Goal: Find specific page/section: Find specific page/section

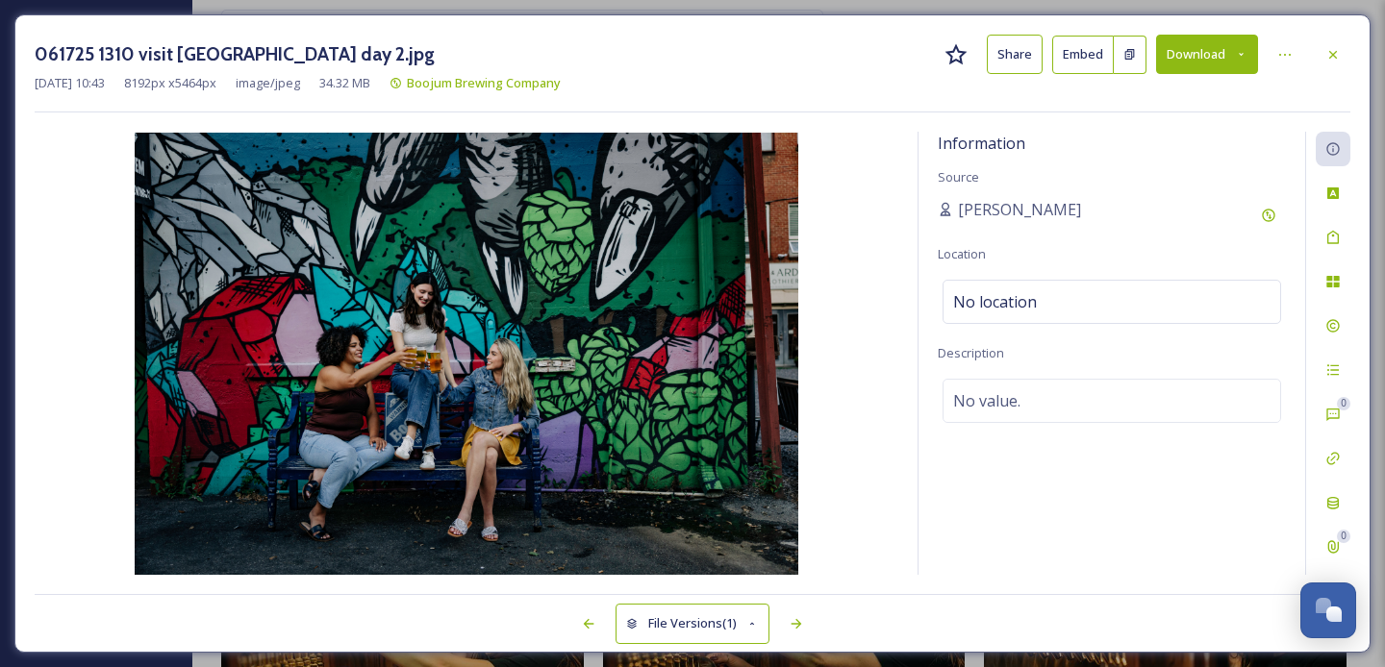
scroll to position [1696, 0]
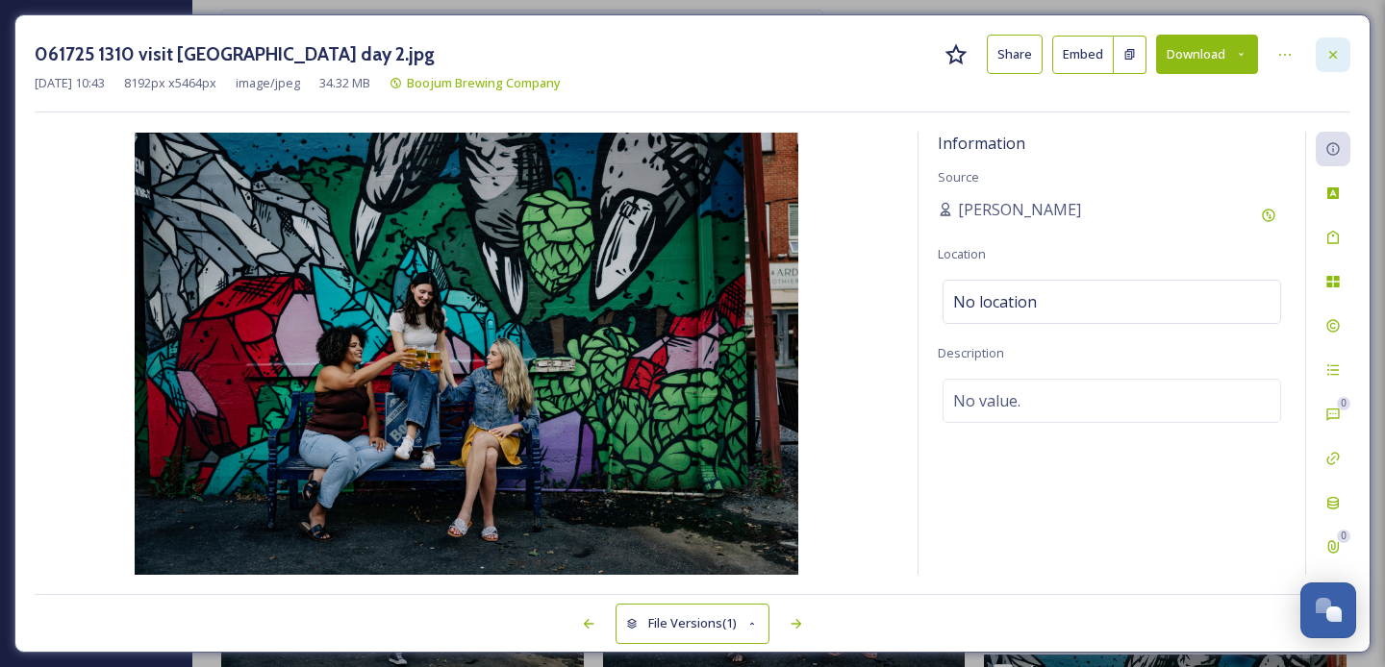
click at [1344, 51] on div at bounding box center [1333, 55] width 35 height 35
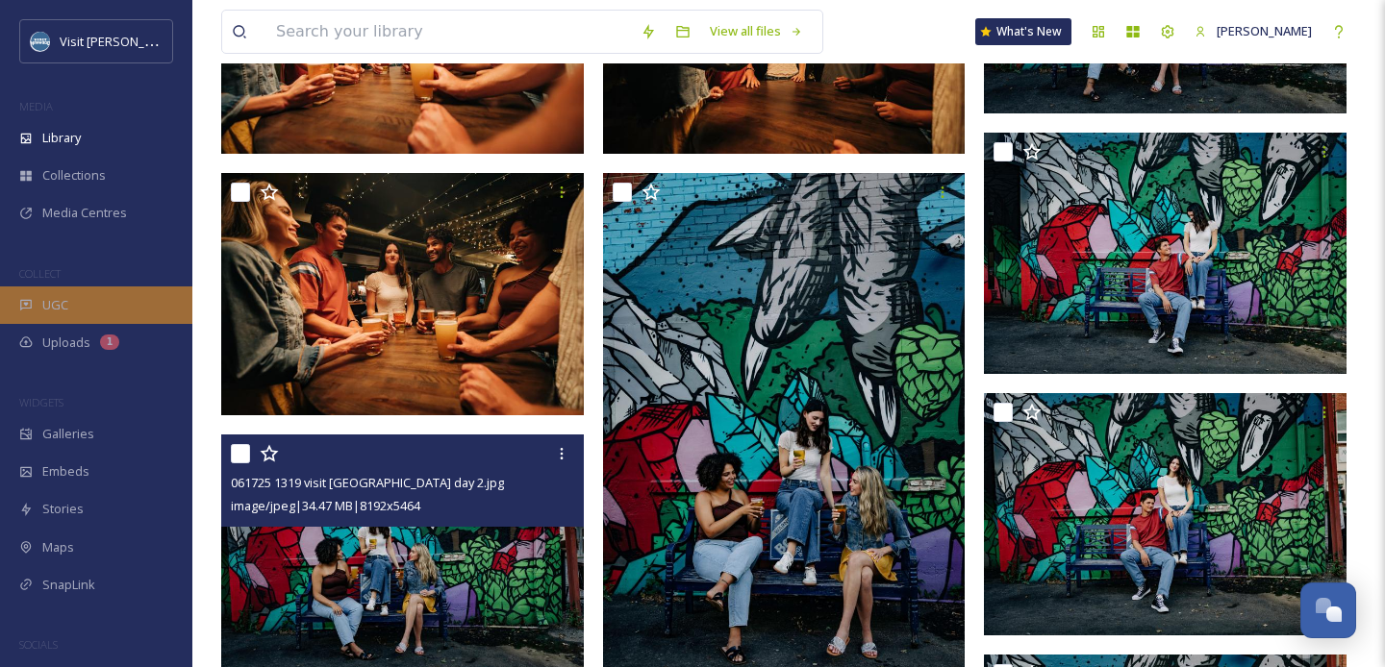
click at [72, 302] on div "UGC" at bounding box center [96, 306] width 192 height 38
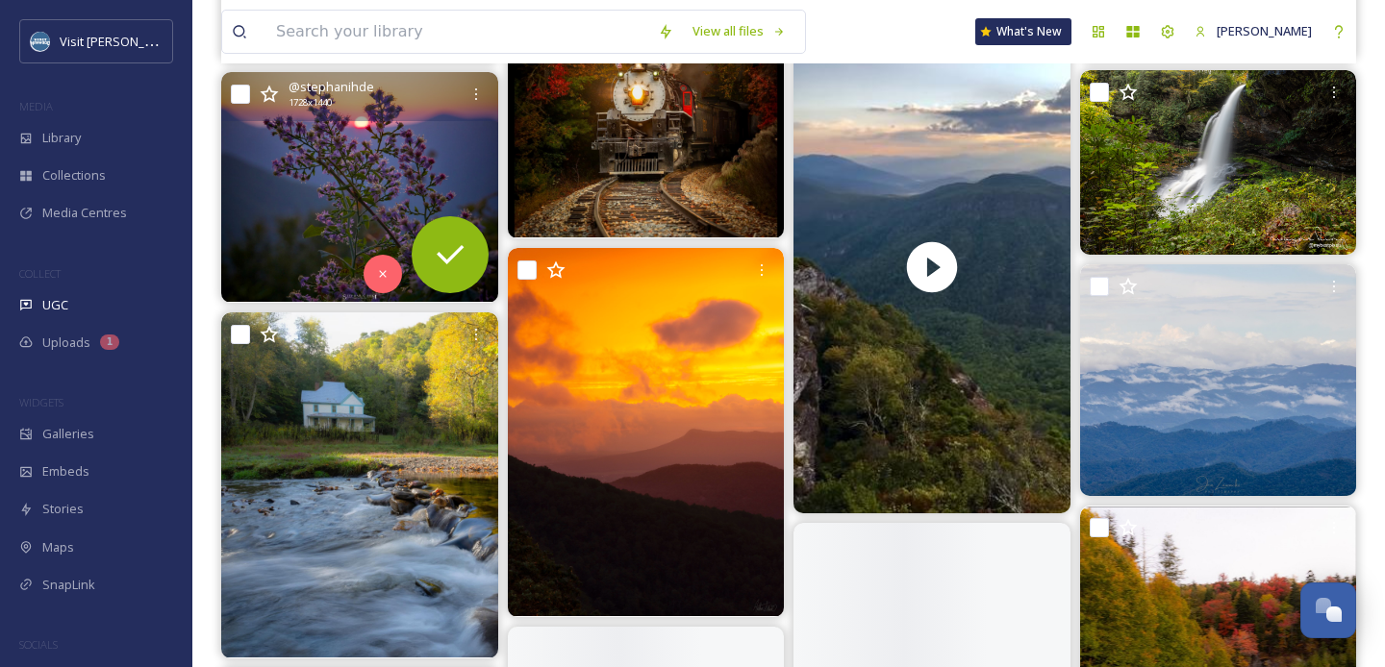
scroll to position [1493, 0]
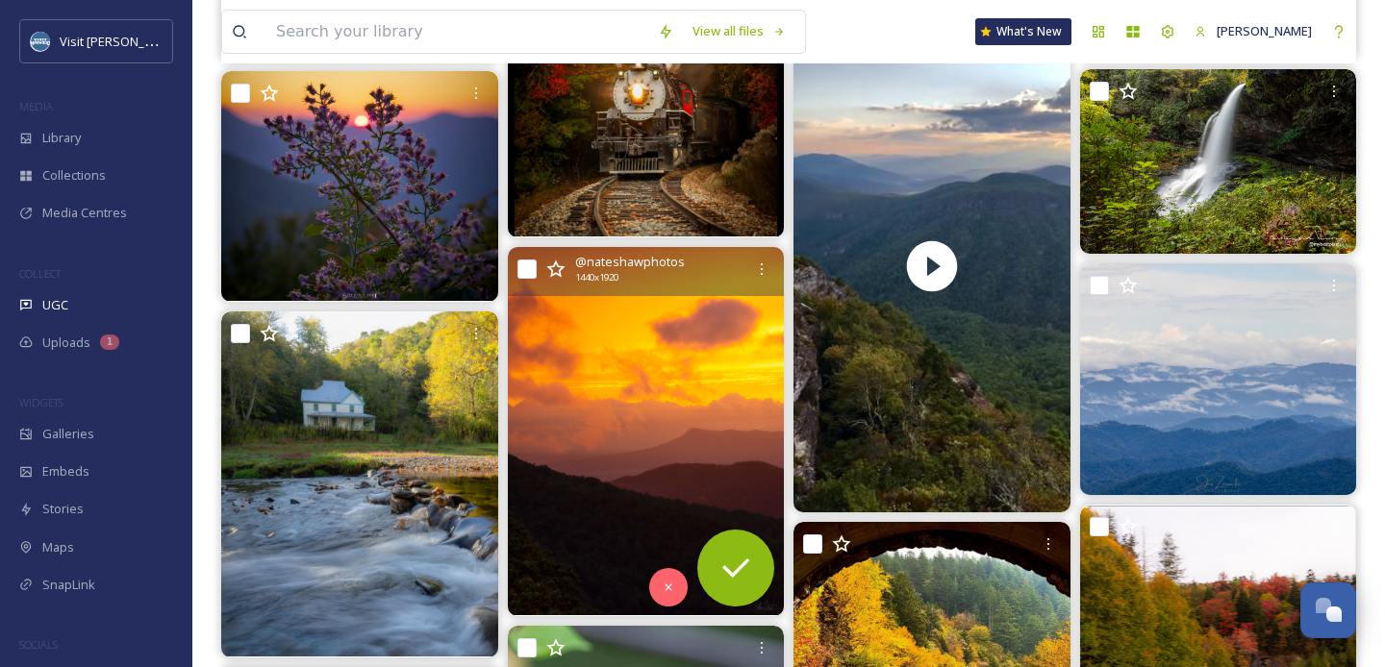
click at [580, 336] on img at bounding box center [646, 431] width 277 height 368
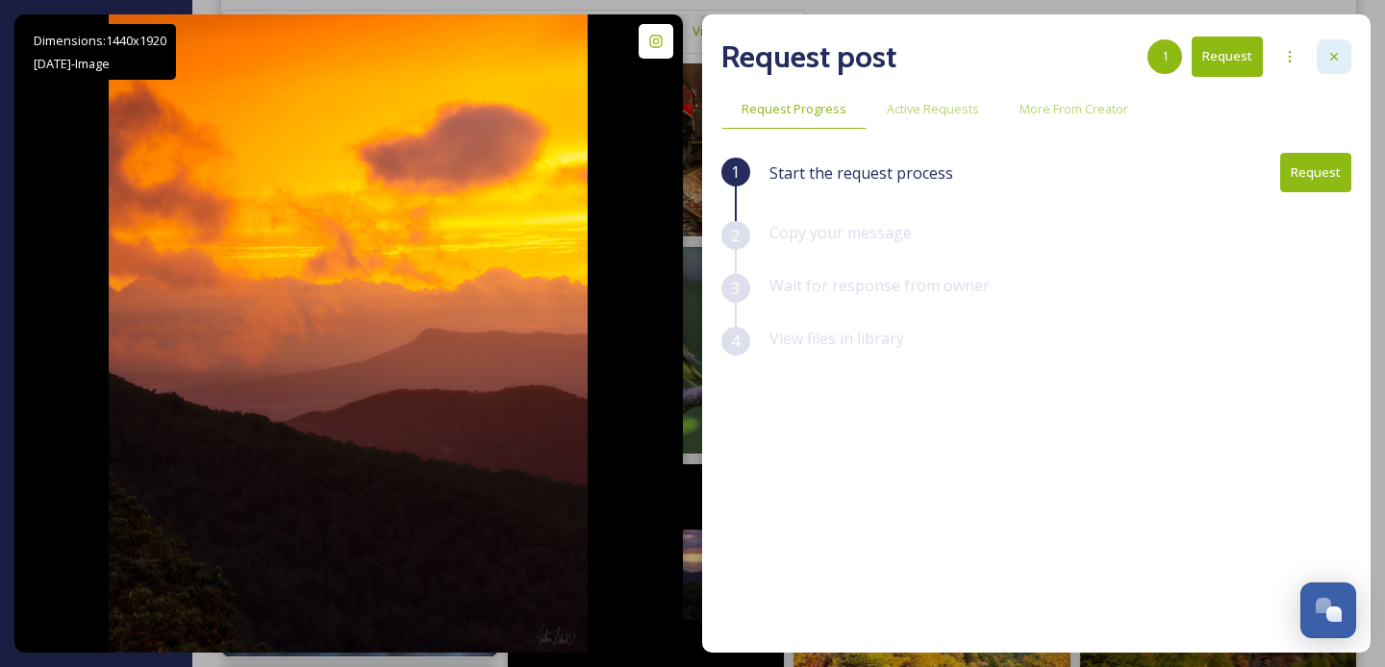
click at [1338, 54] on icon at bounding box center [1333, 56] width 15 height 15
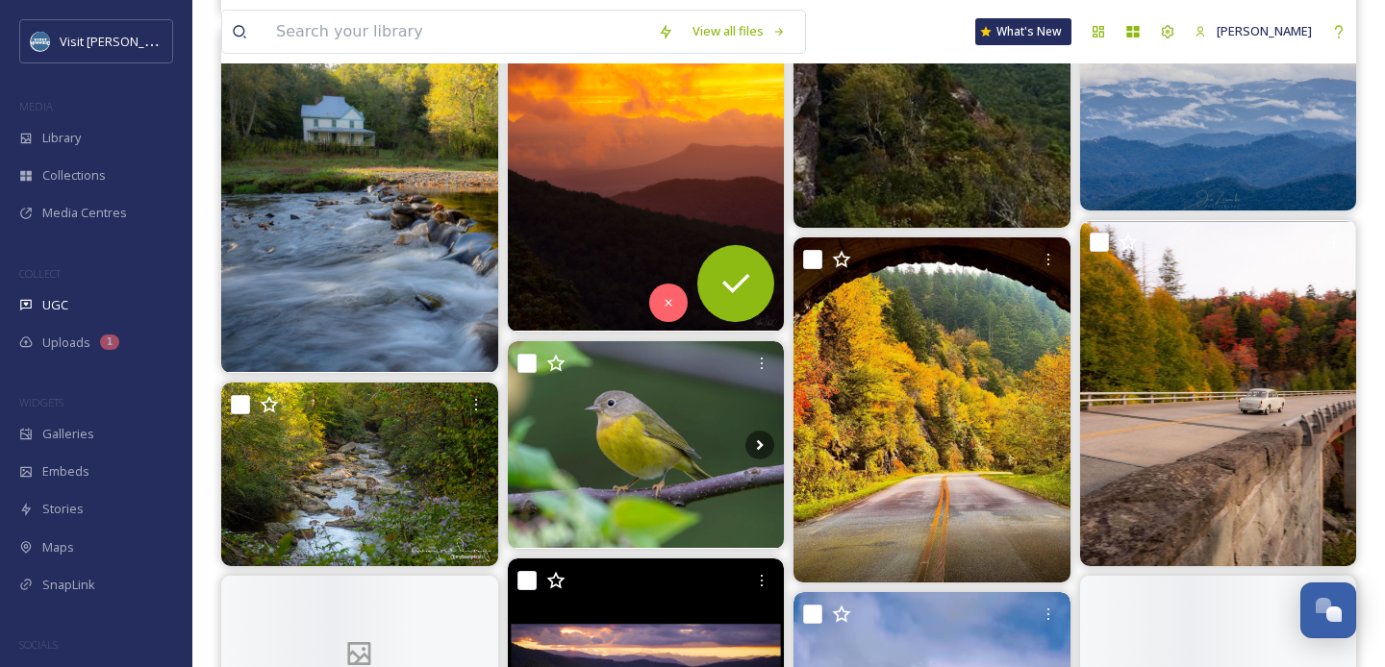
scroll to position [1779, 0]
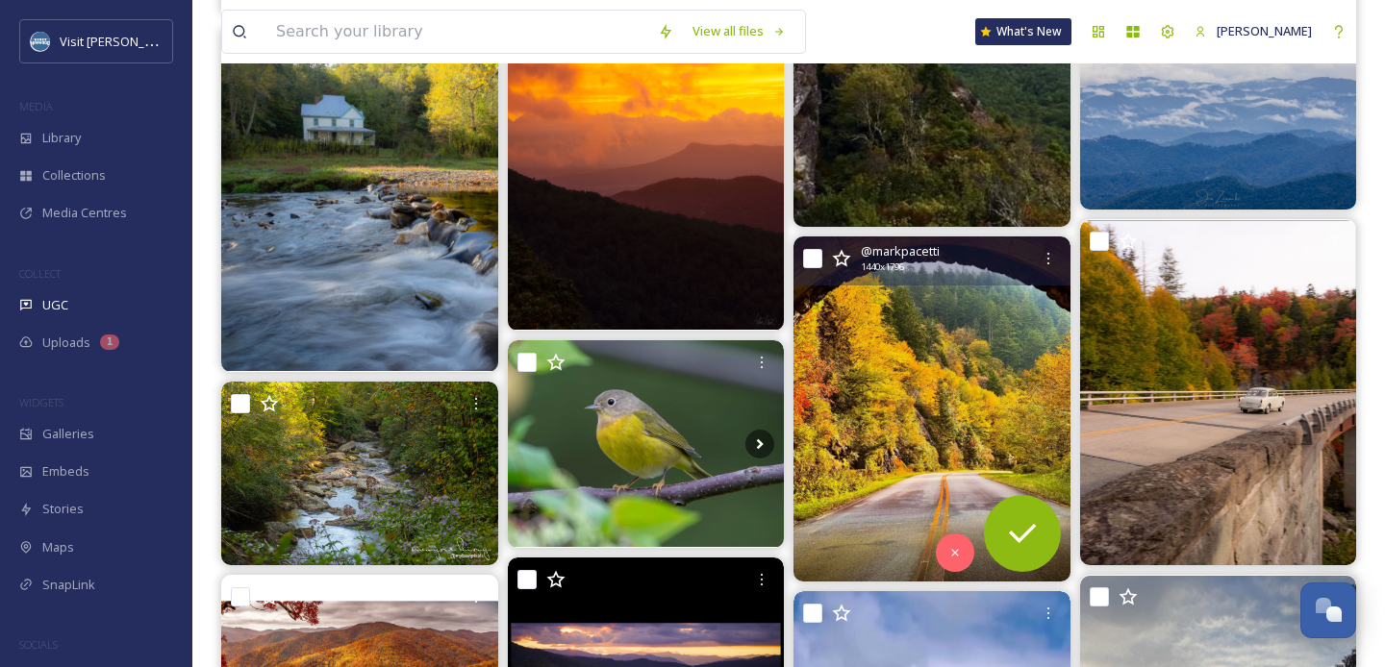
click at [923, 412] on img at bounding box center [931, 409] width 277 height 345
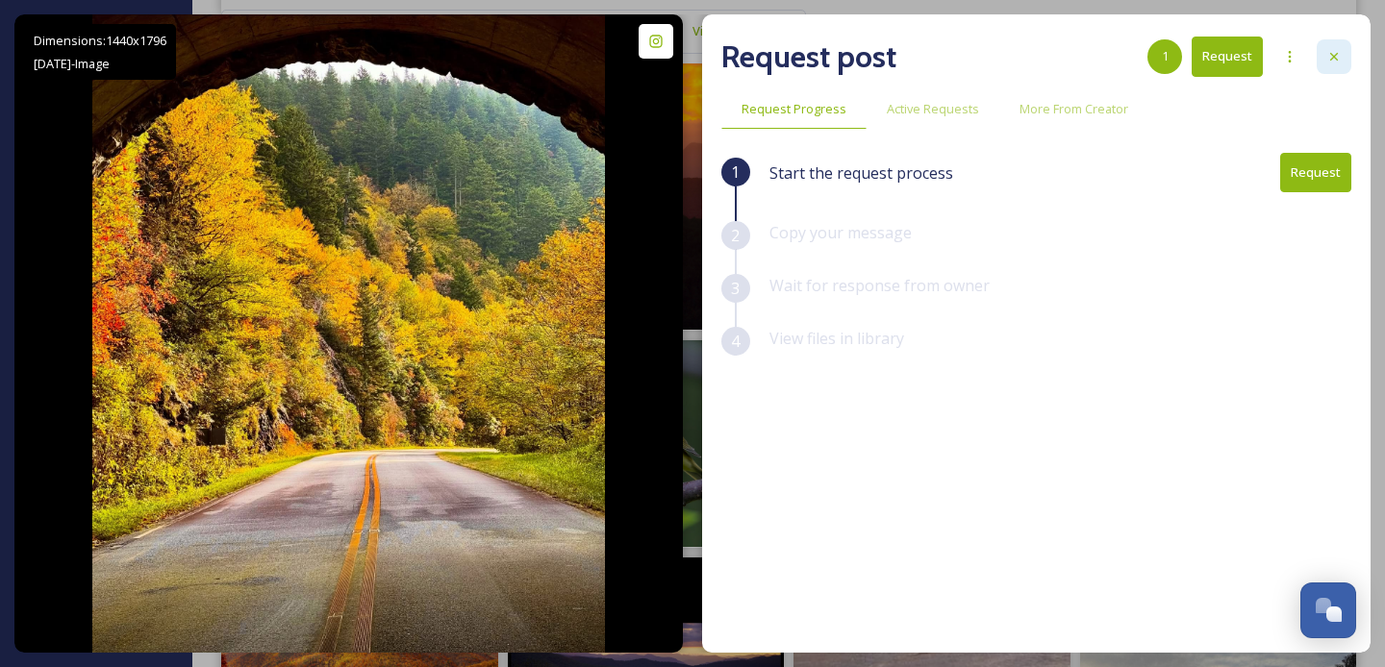
click at [1328, 46] on div at bounding box center [1333, 56] width 35 height 35
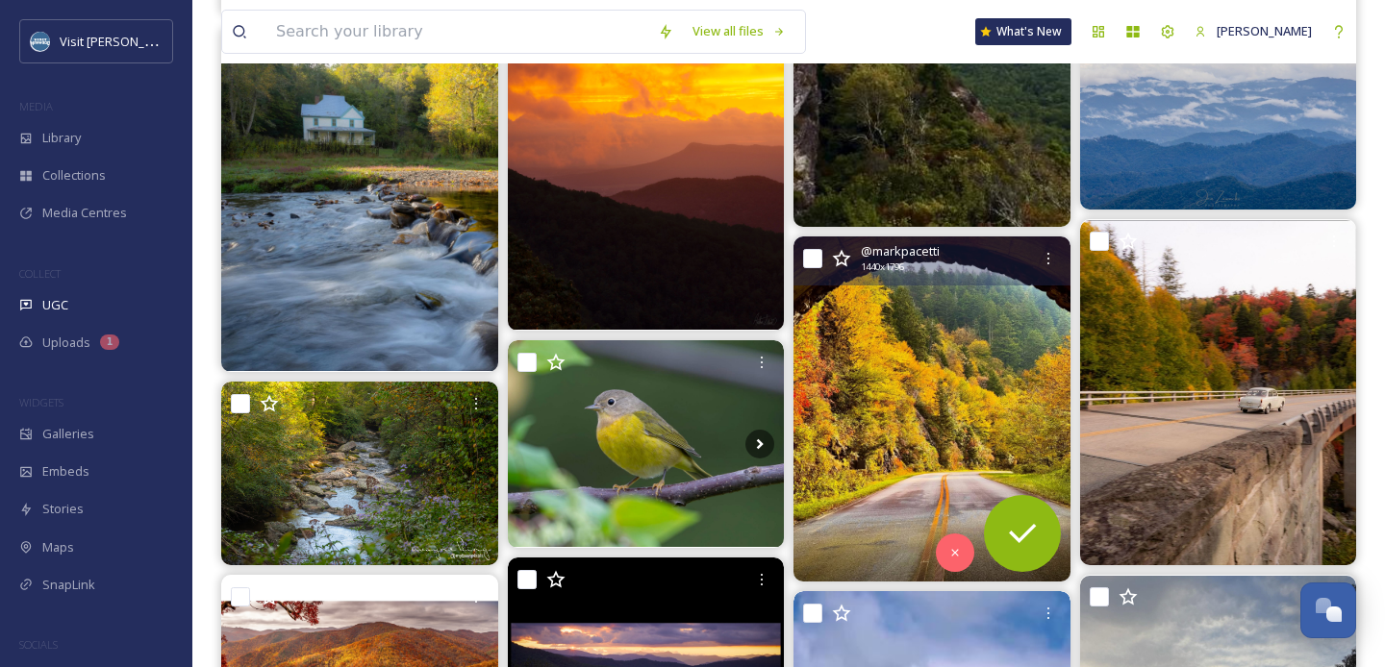
click at [890, 404] on img at bounding box center [931, 409] width 277 height 345
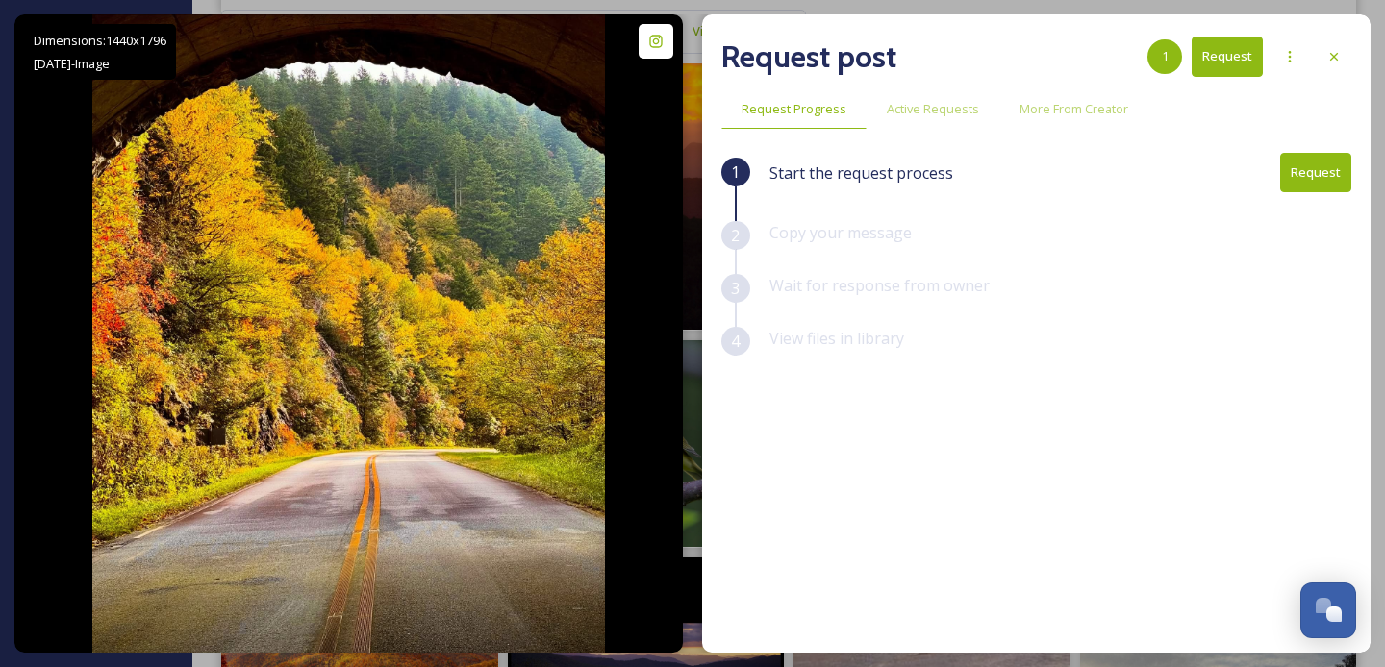
click at [1304, 169] on button "Request" at bounding box center [1315, 172] width 71 height 39
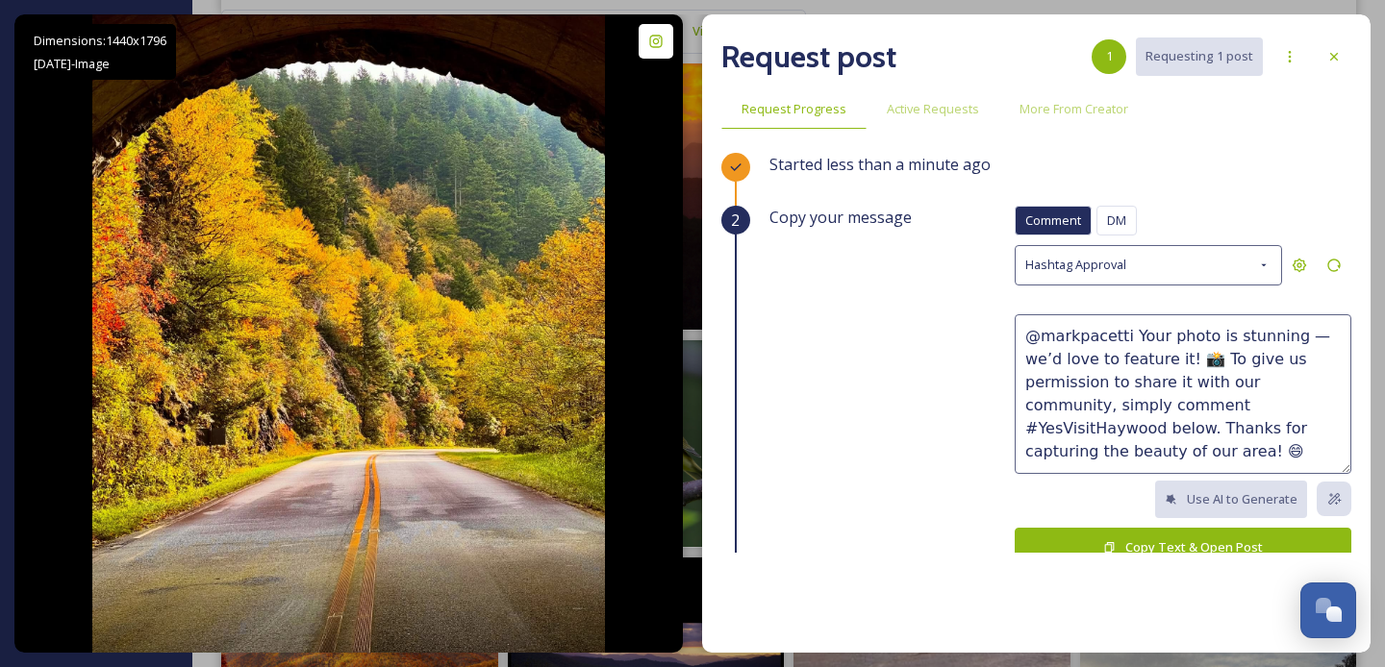
click at [1178, 543] on button "Copy Text & Open Post" at bounding box center [1183, 547] width 337 height 39
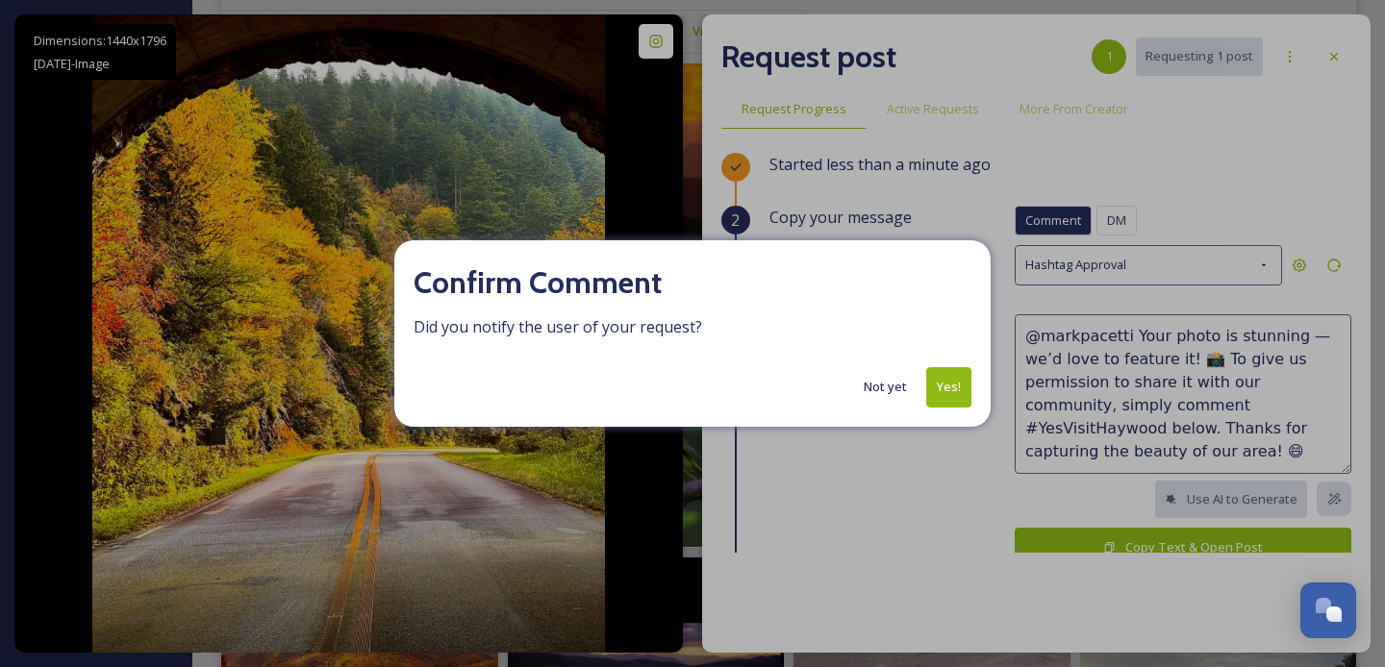
click at [963, 381] on button "Yes!" at bounding box center [948, 386] width 45 height 39
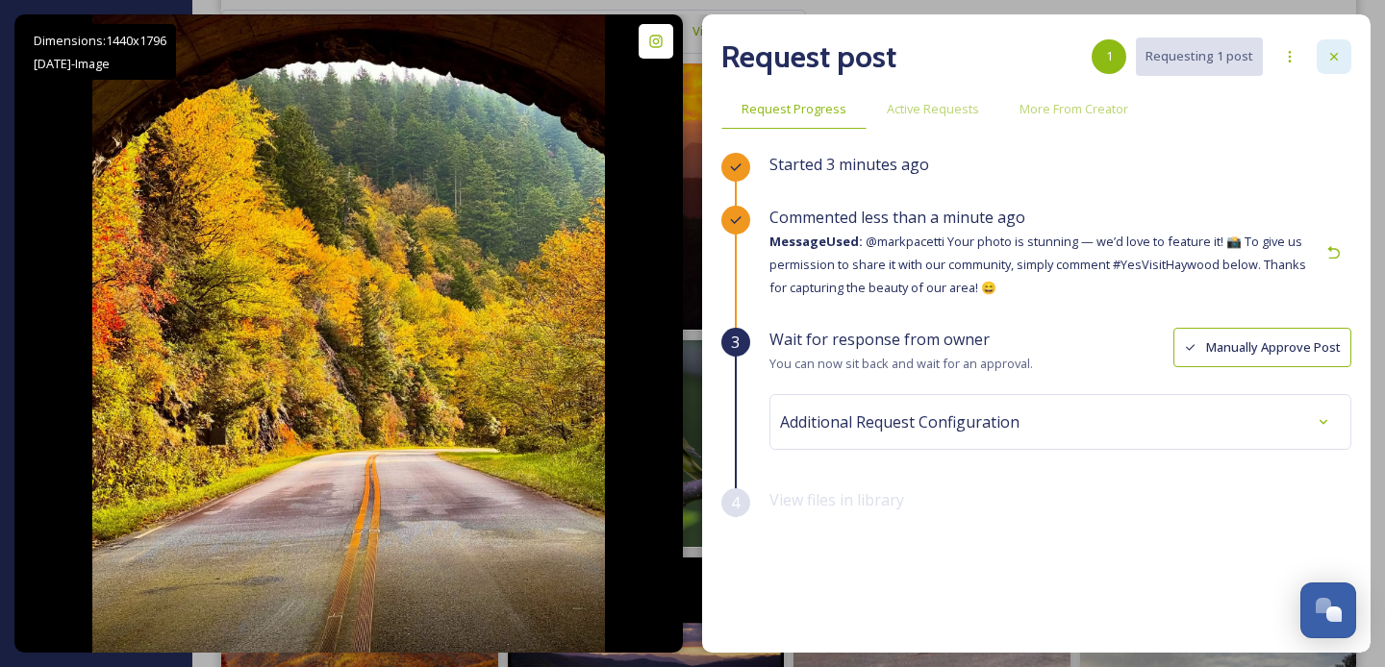
click at [1334, 57] on icon at bounding box center [1334, 57] width 8 height 8
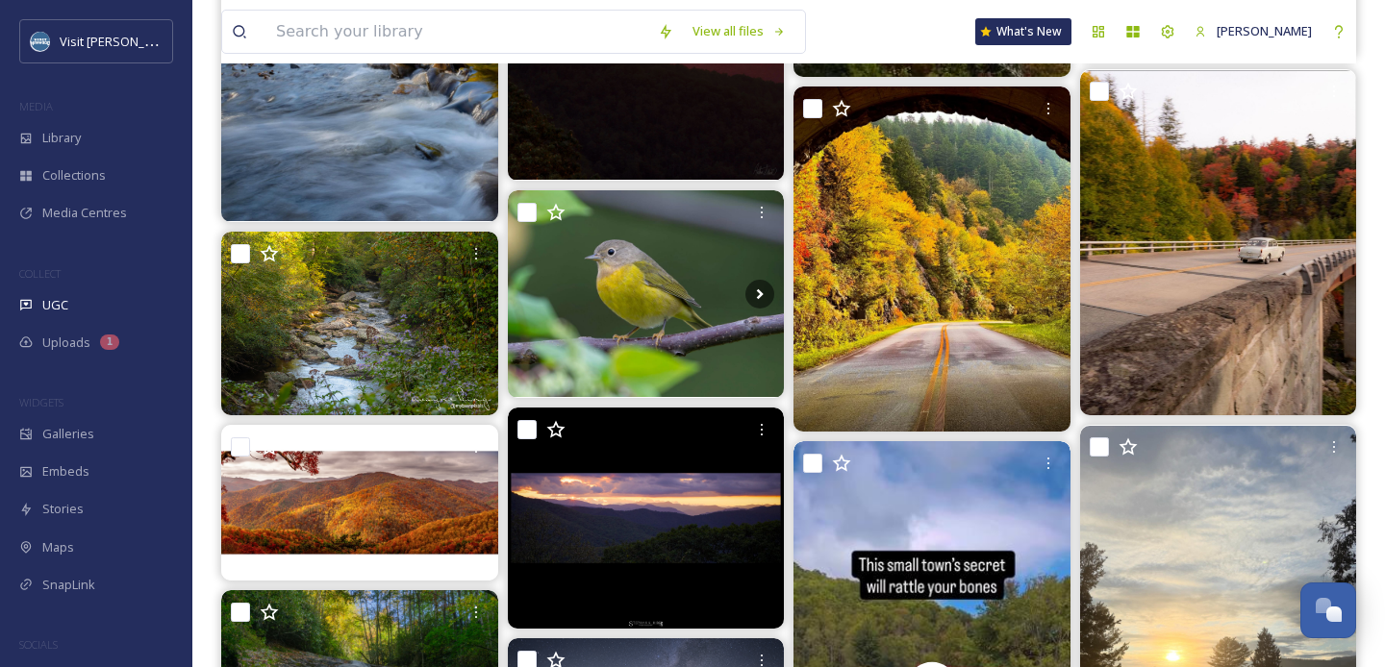
scroll to position [1911, 0]
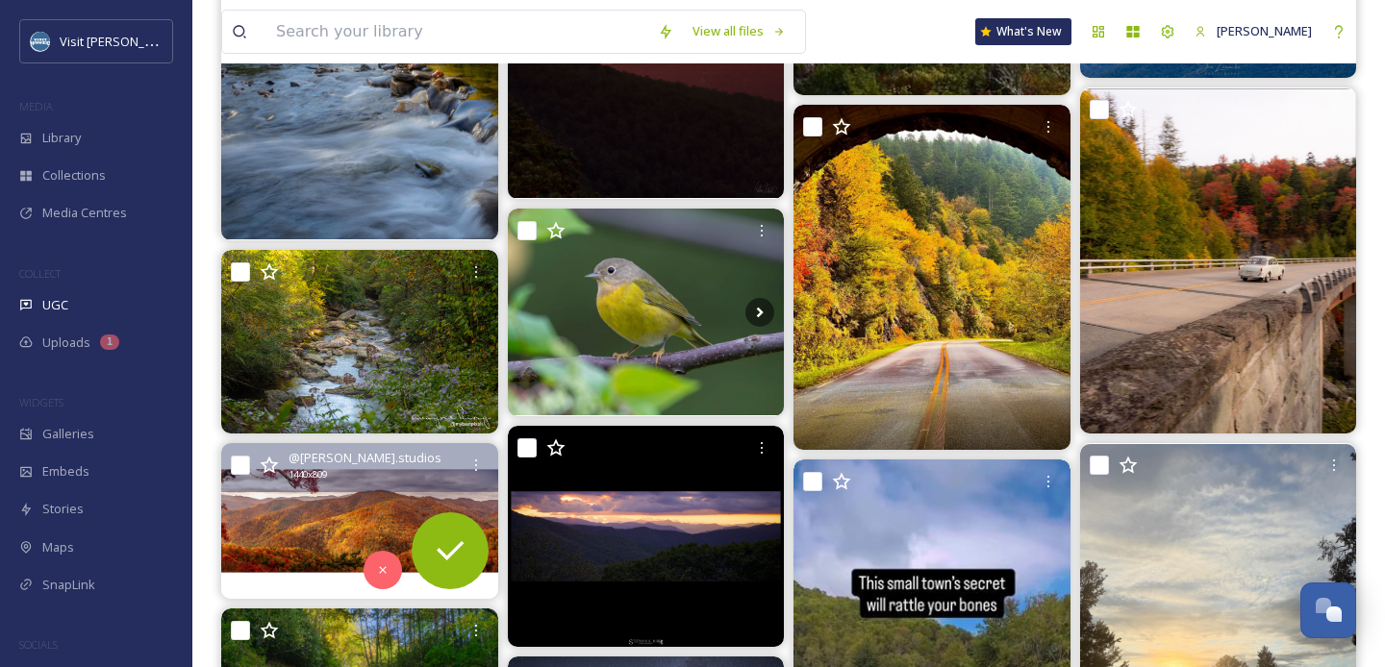
click at [343, 514] on img at bounding box center [359, 521] width 277 height 156
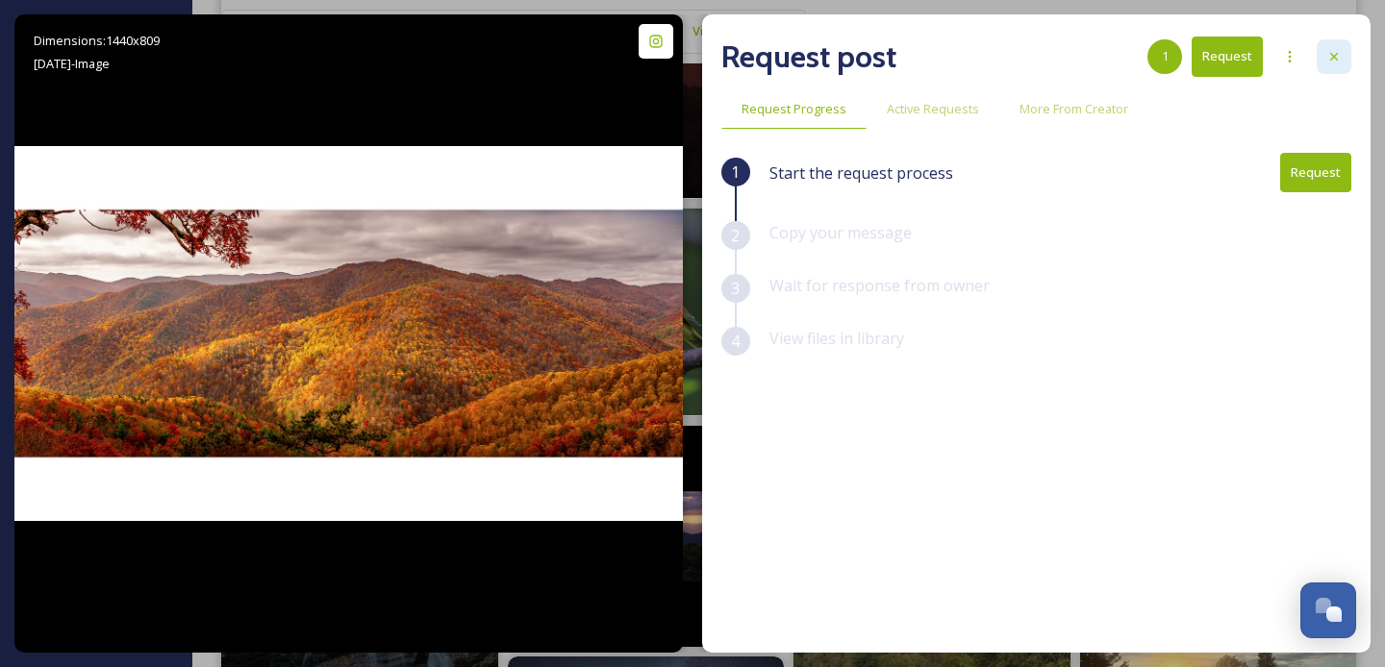
click at [1333, 47] on div at bounding box center [1333, 56] width 35 height 35
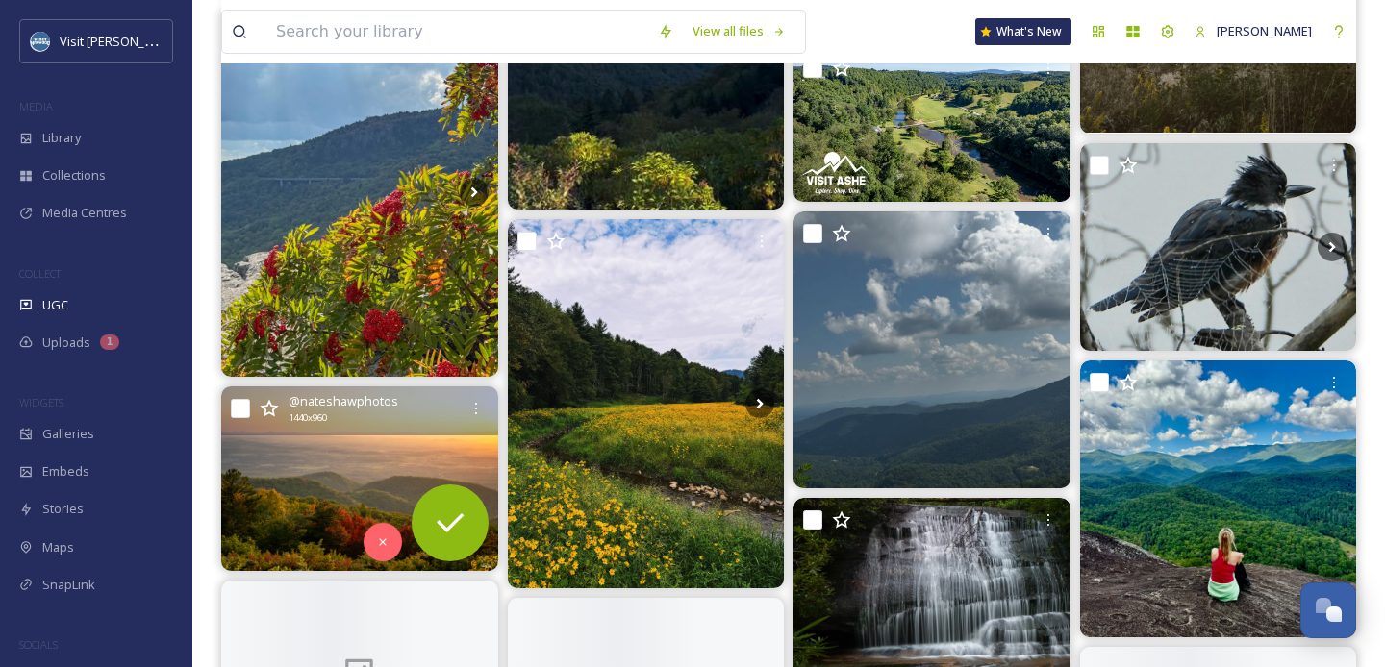
scroll to position [15062, 0]
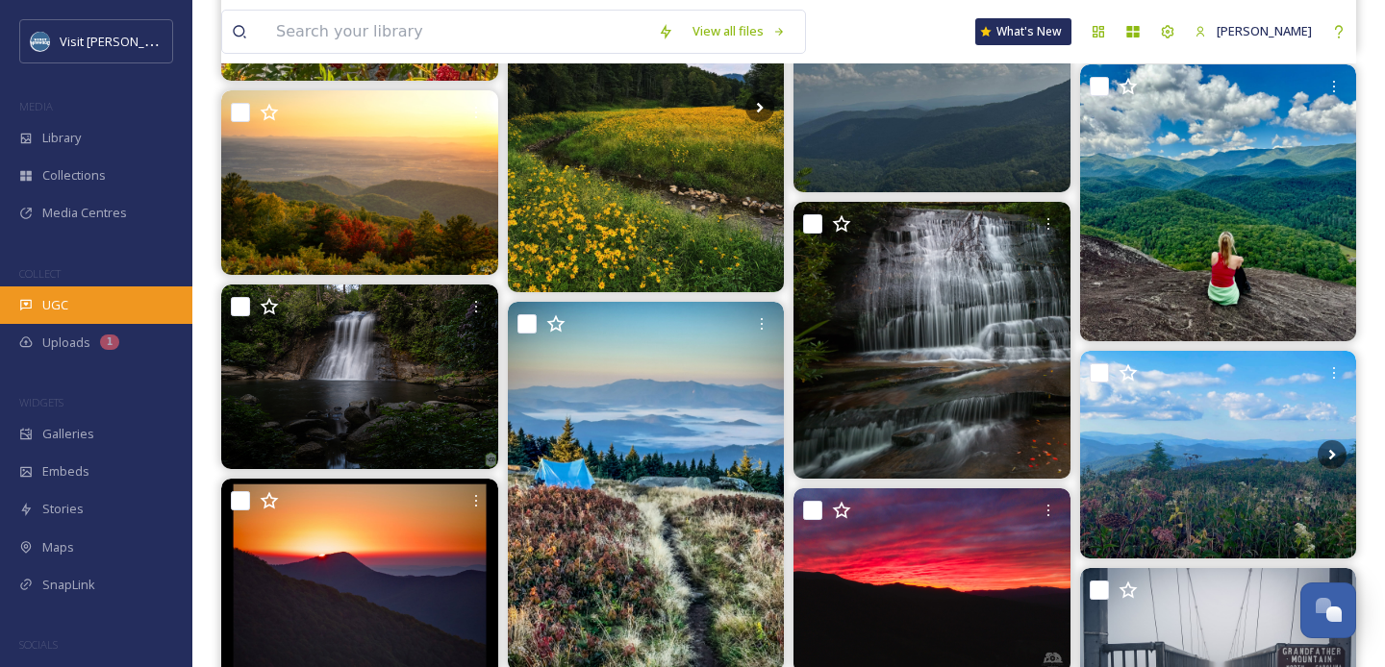
click at [44, 307] on span "UGC" at bounding box center [55, 305] width 26 height 18
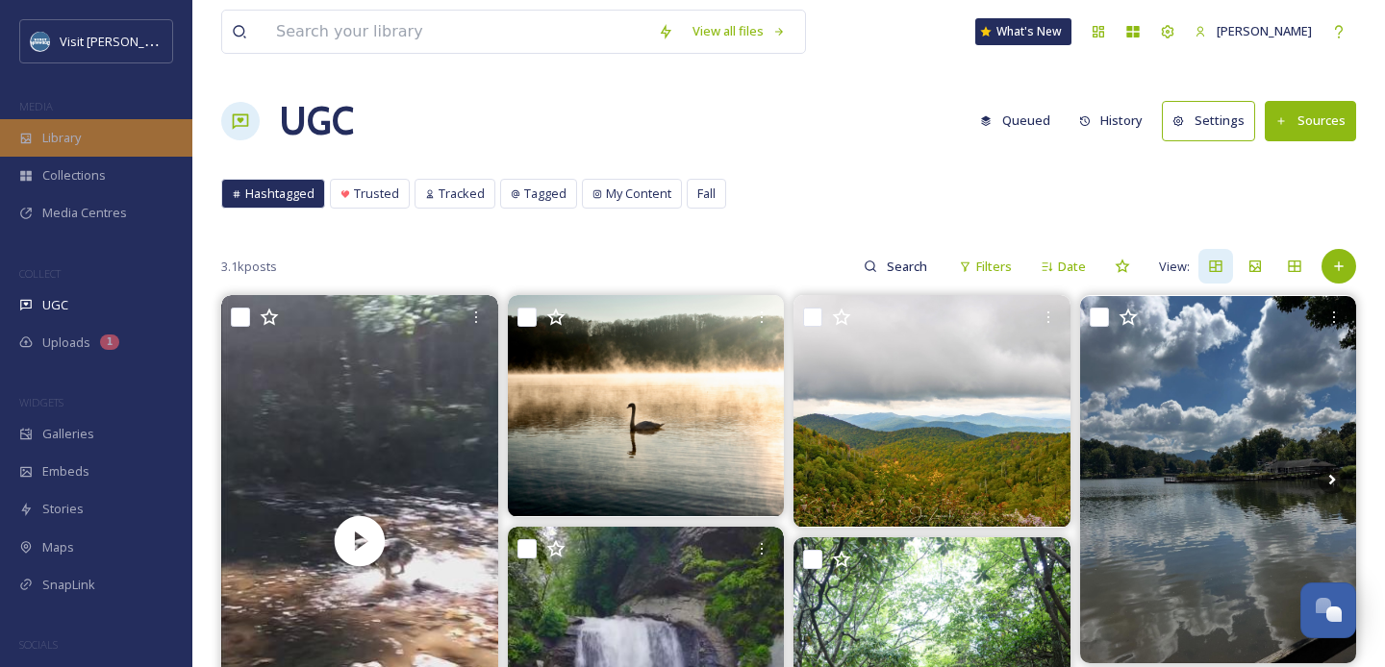
click at [66, 147] on div "Library" at bounding box center [96, 138] width 192 height 38
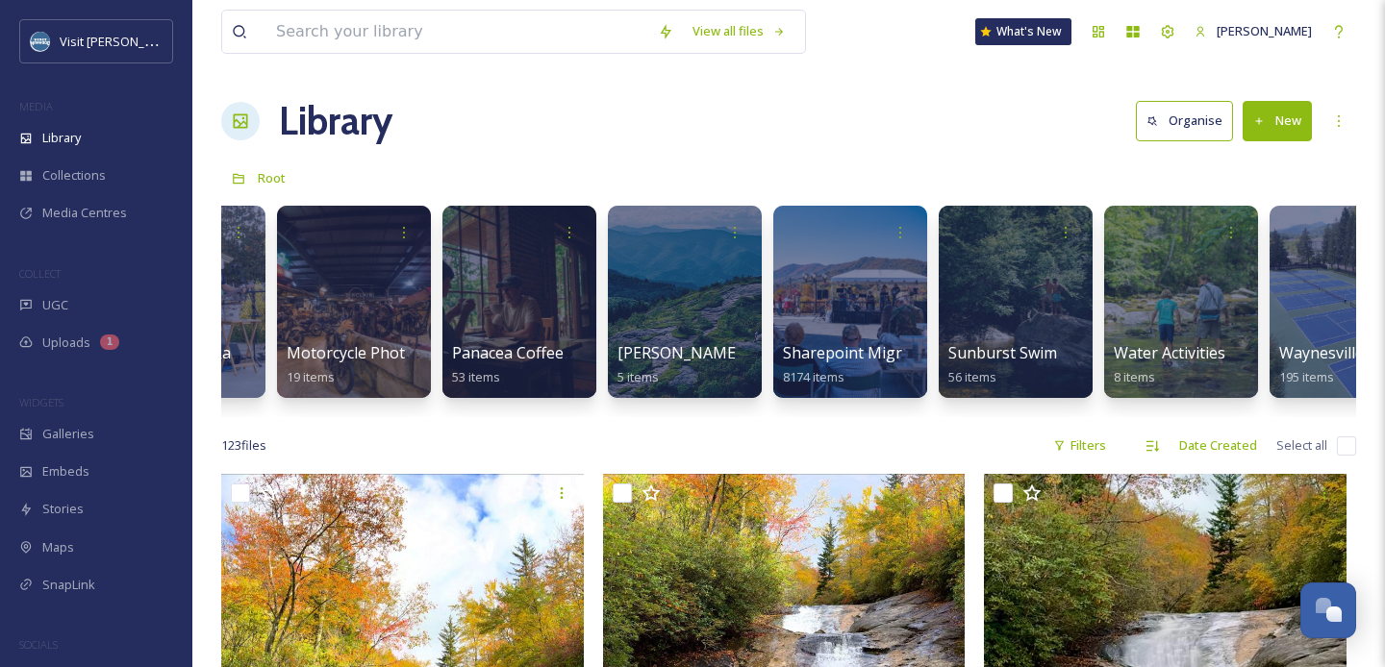
scroll to position [0, 2599]
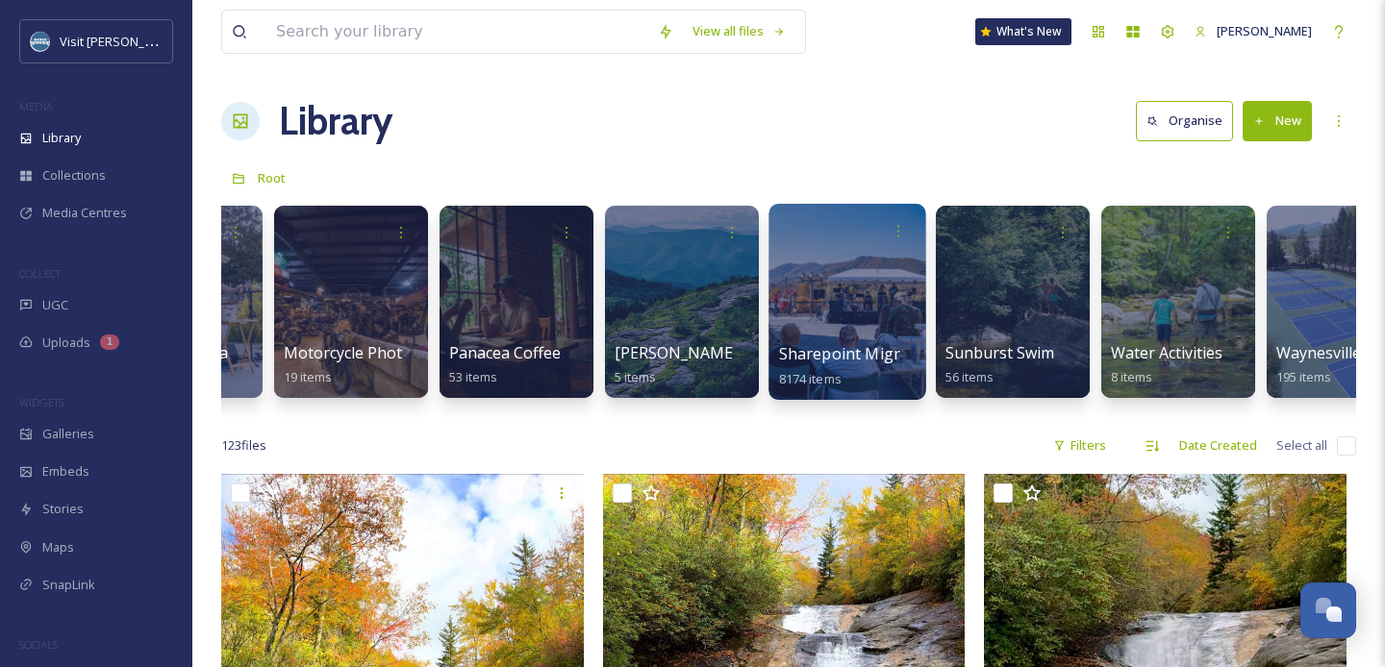
click at [849, 288] on div at bounding box center [846, 302] width 157 height 196
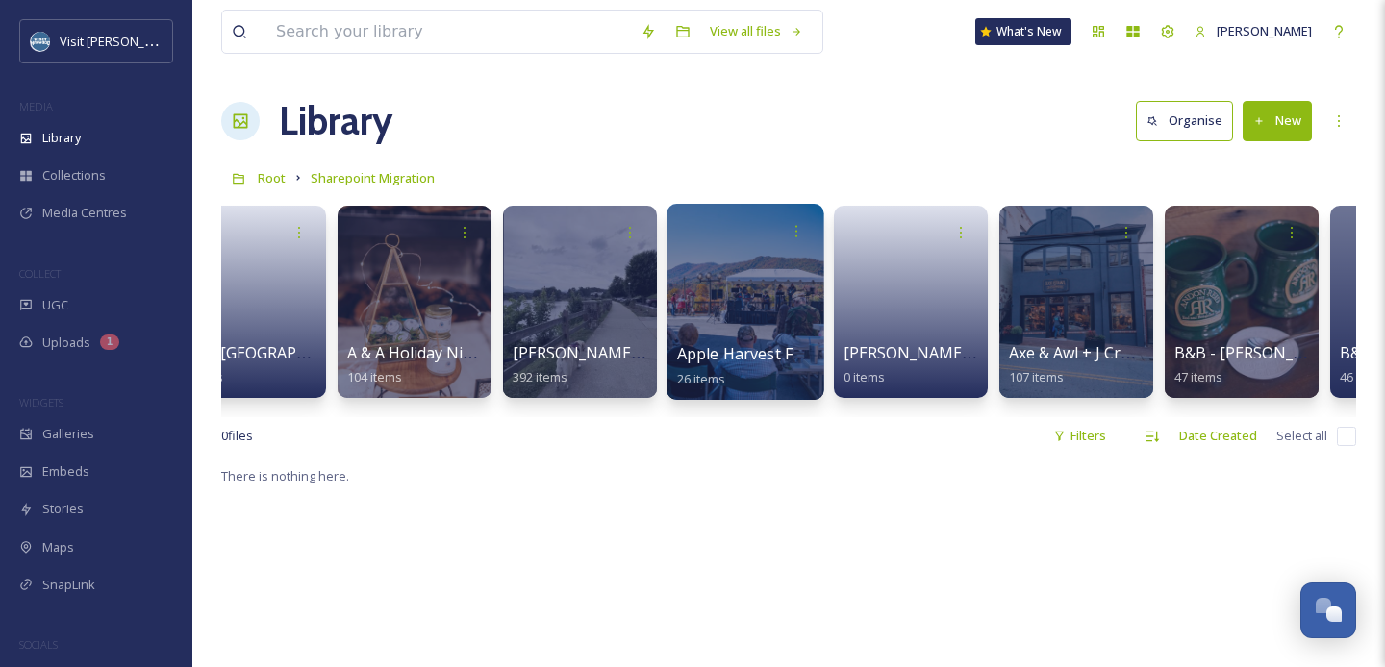
scroll to position [0, 221]
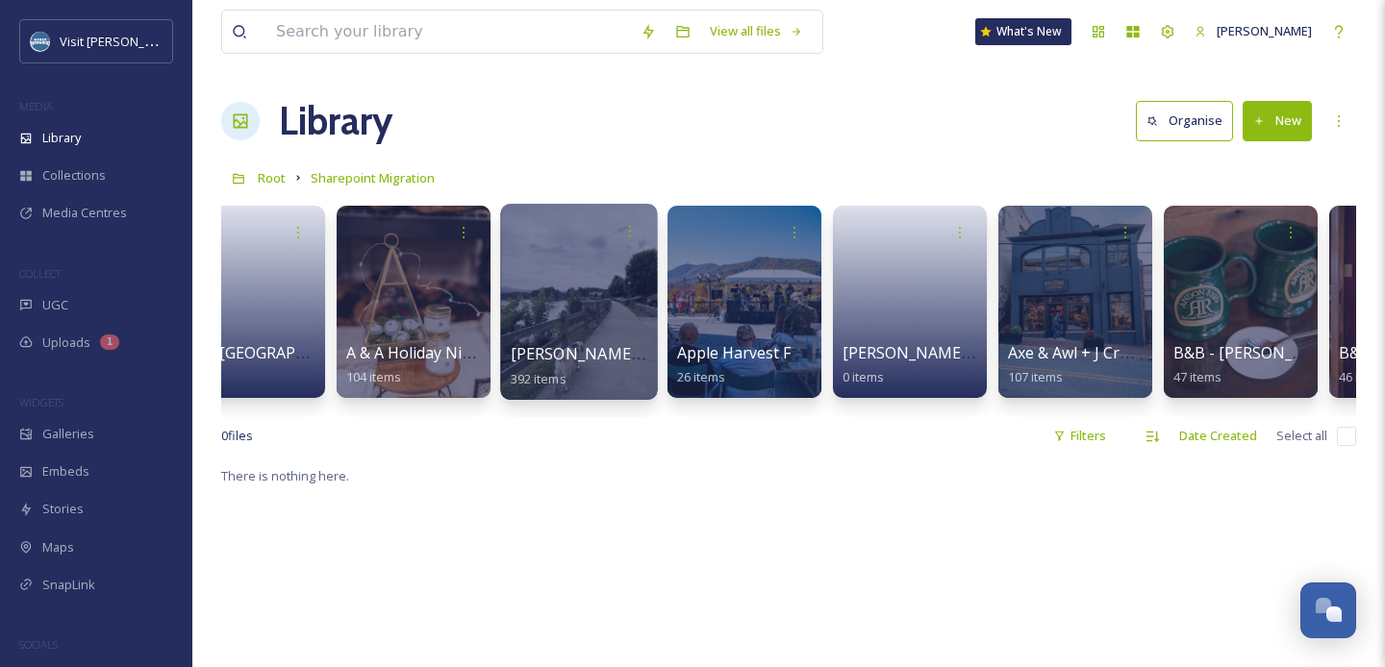
click at [601, 294] on div at bounding box center [578, 302] width 157 height 196
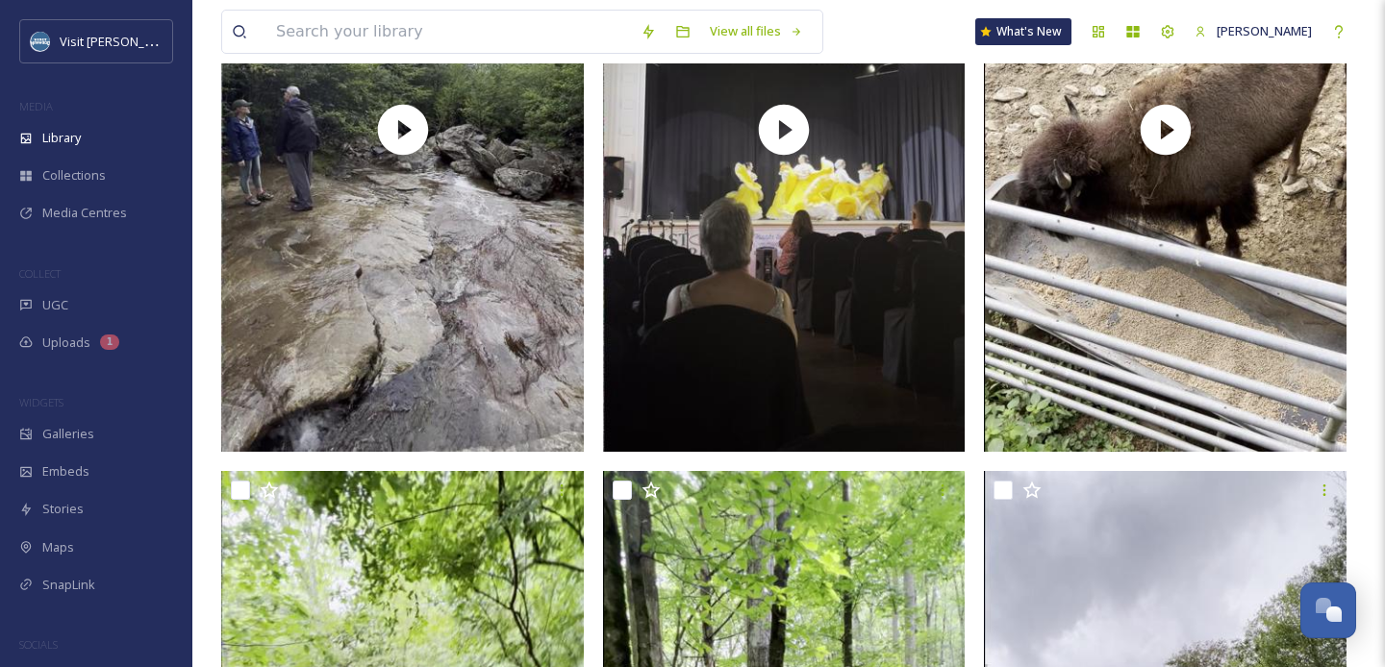
scroll to position [11731, 0]
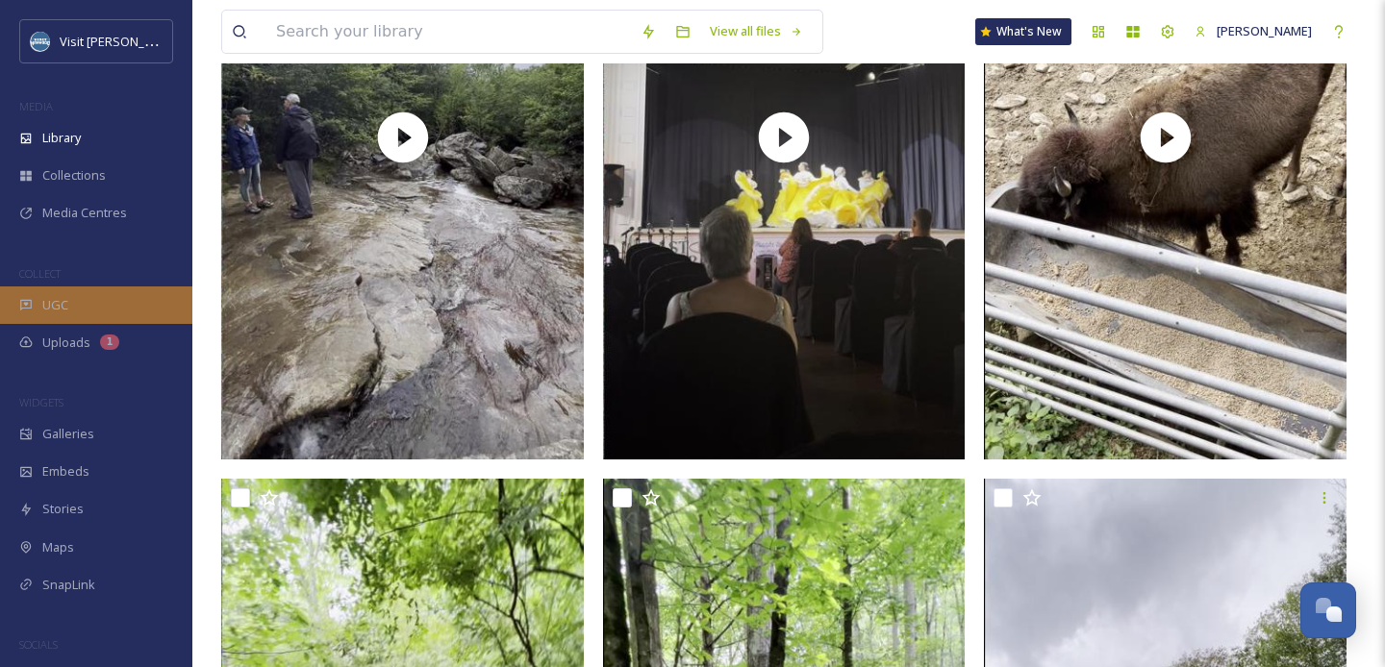
click at [100, 296] on div "UGC" at bounding box center [96, 306] width 192 height 38
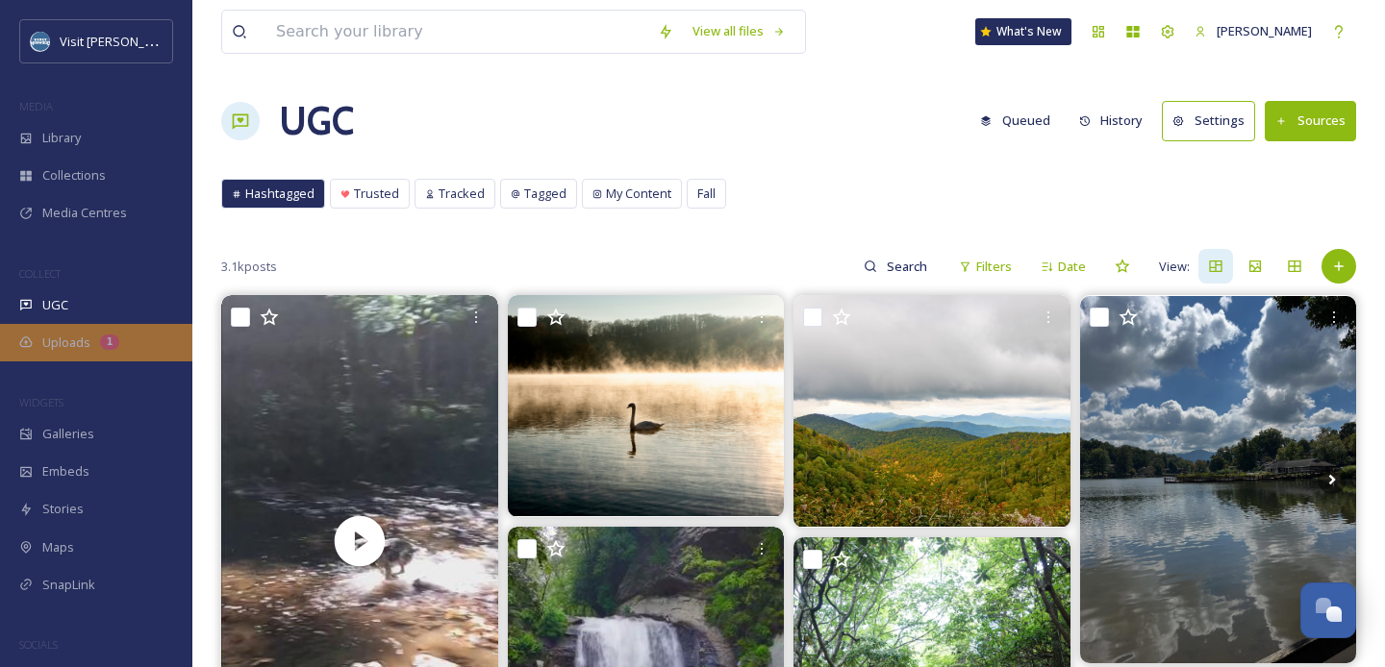
click at [85, 341] on span "Uploads" at bounding box center [66, 343] width 48 height 18
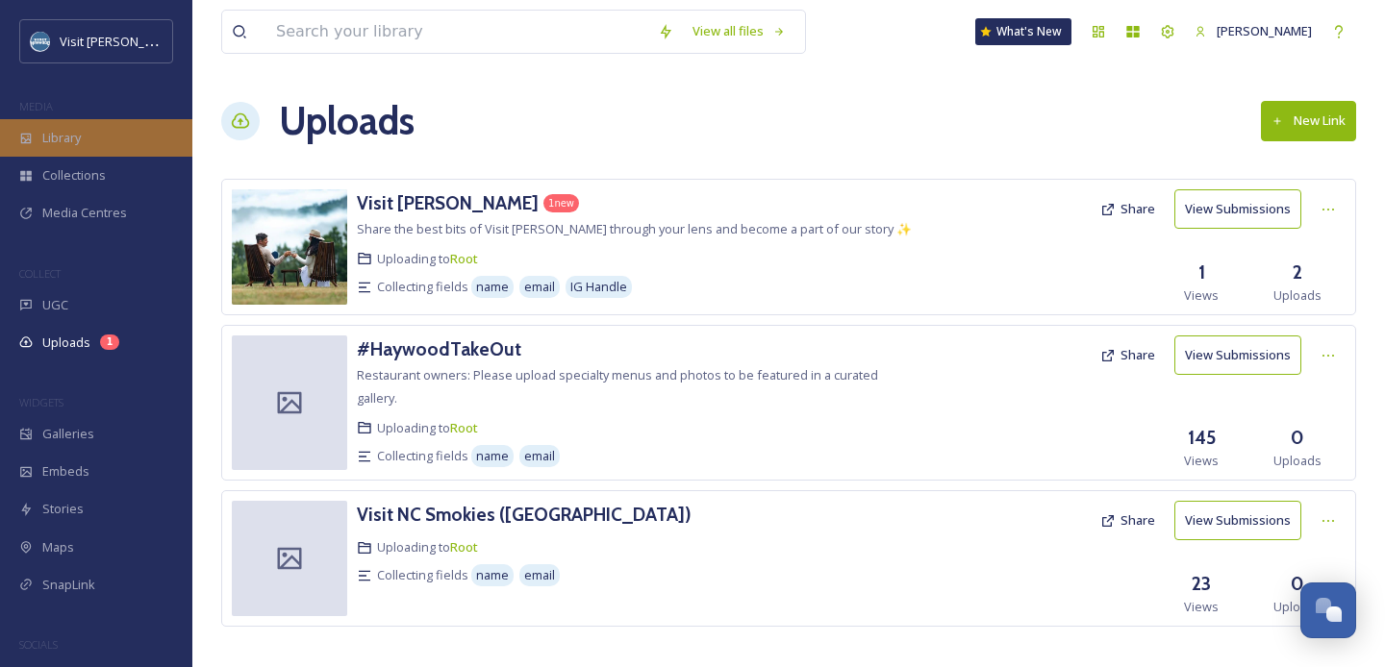
click at [80, 138] on span "Library" at bounding box center [61, 138] width 38 height 18
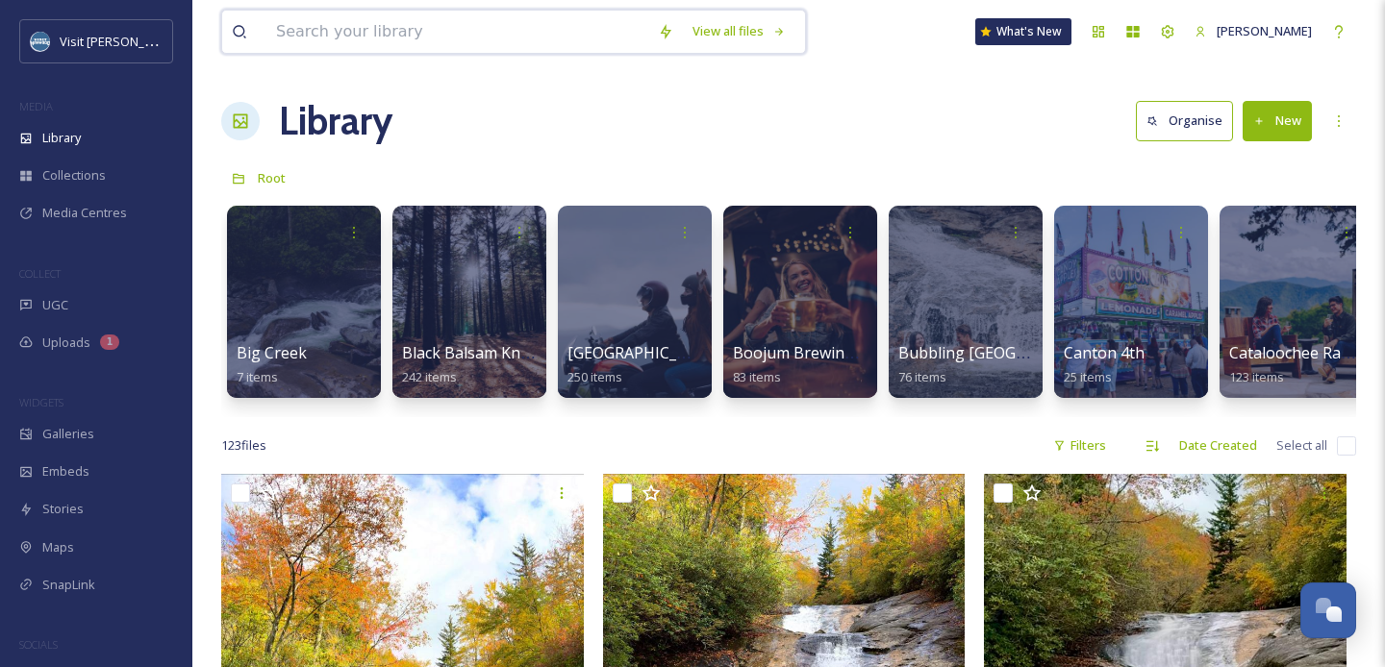
click at [392, 23] on input at bounding box center [457, 32] width 382 height 42
type input "cataloochee valley"
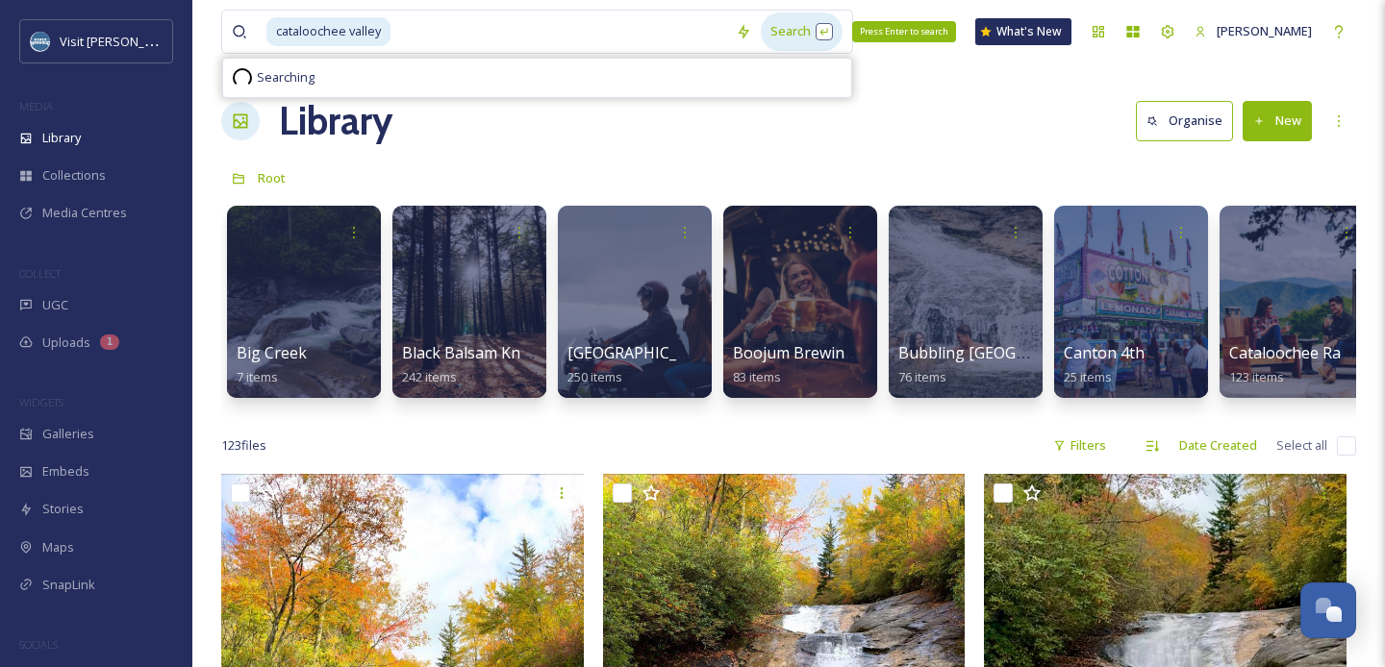
click at [791, 35] on div "Search Press Enter to search" at bounding box center [802, 32] width 82 height 38
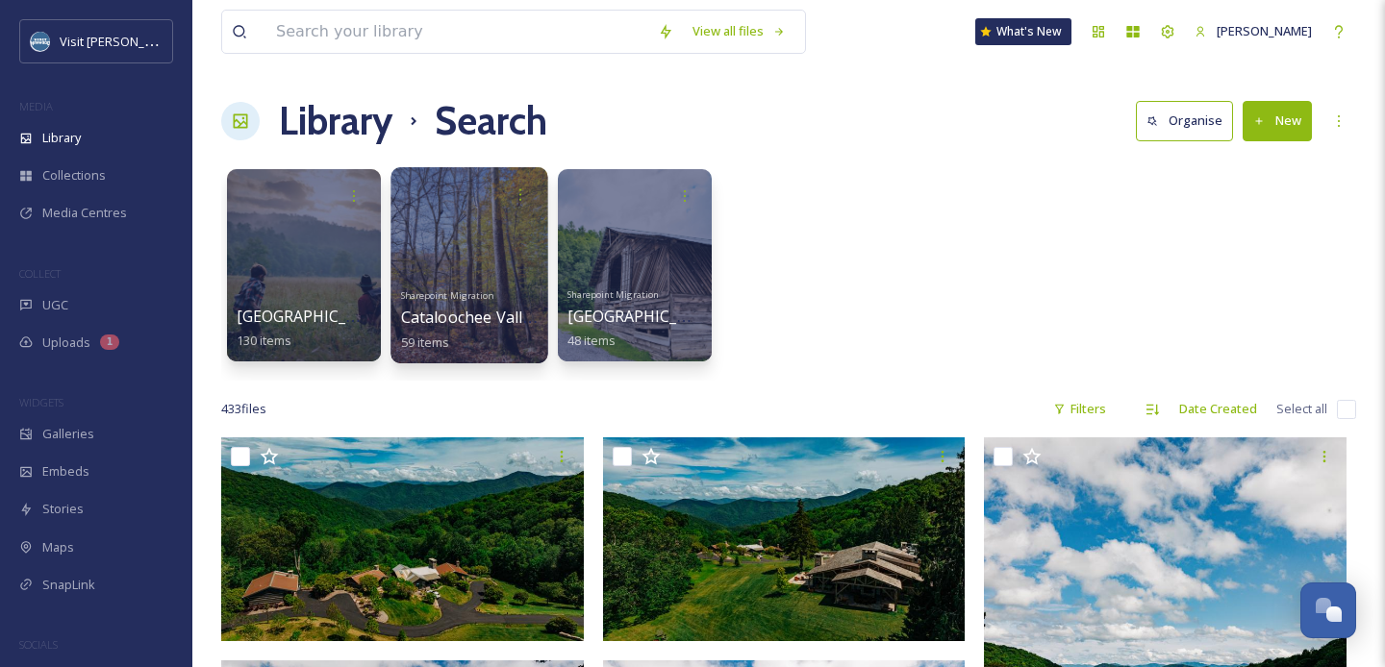
click at [448, 238] on div at bounding box center [468, 265] width 157 height 196
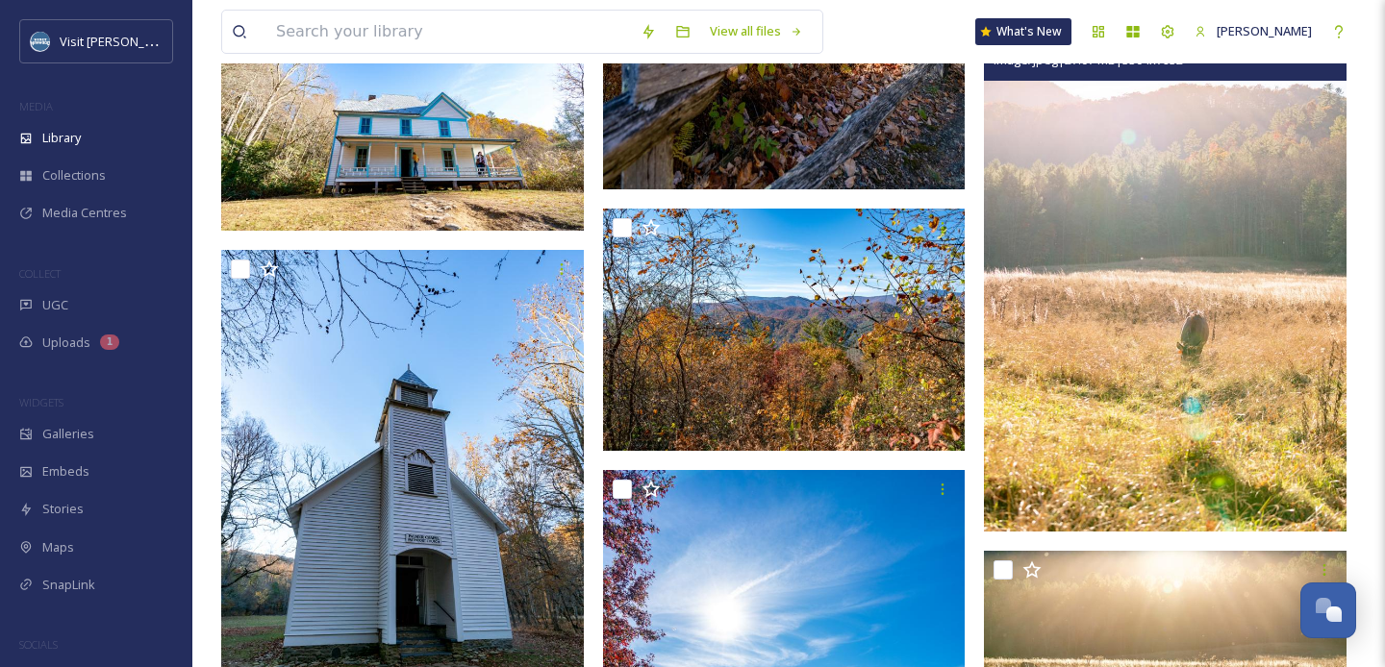
scroll to position [1773, 0]
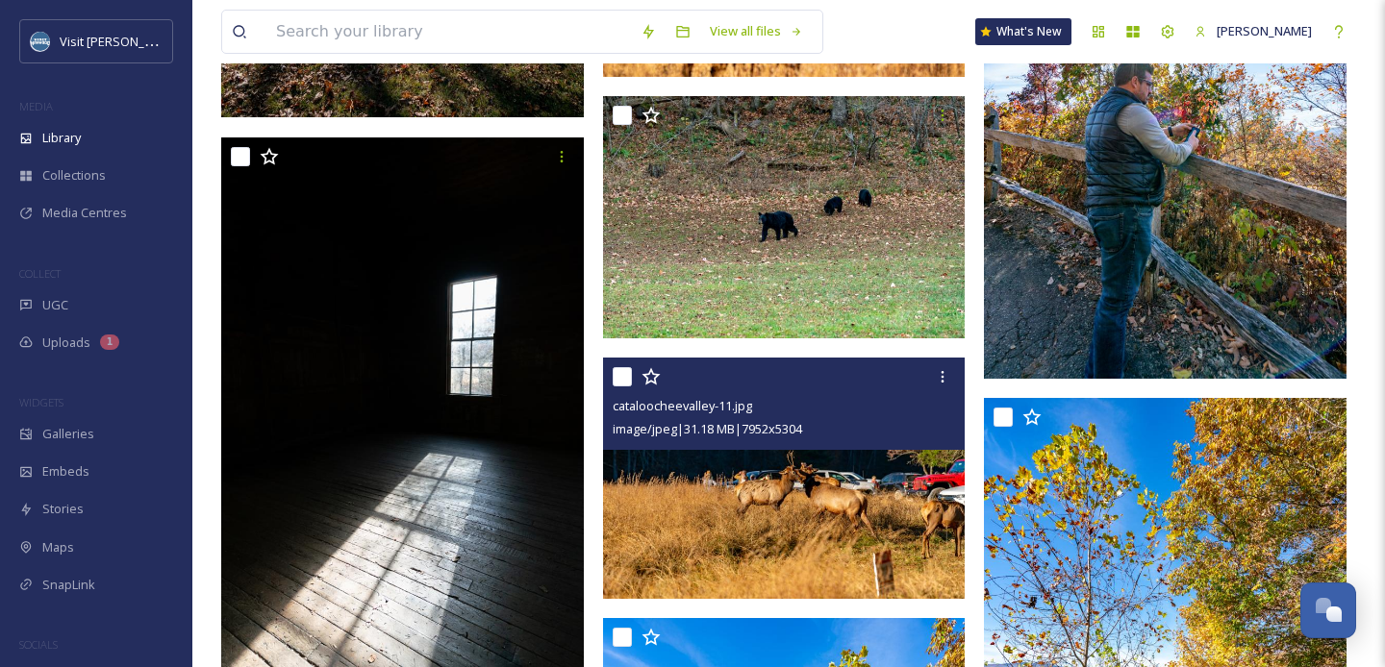
click at [820, 487] on img at bounding box center [784, 479] width 363 height 242
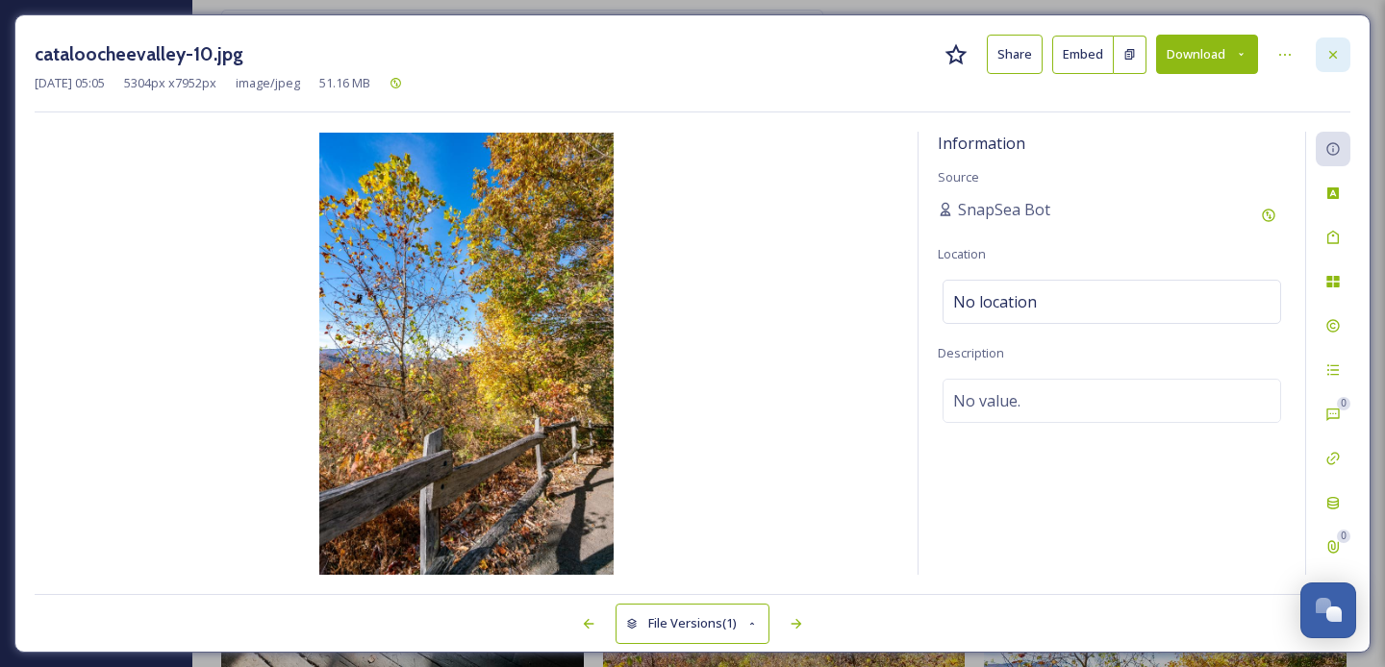
click at [1328, 44] on div at bounding box center [1333, 55] width 35 height 35
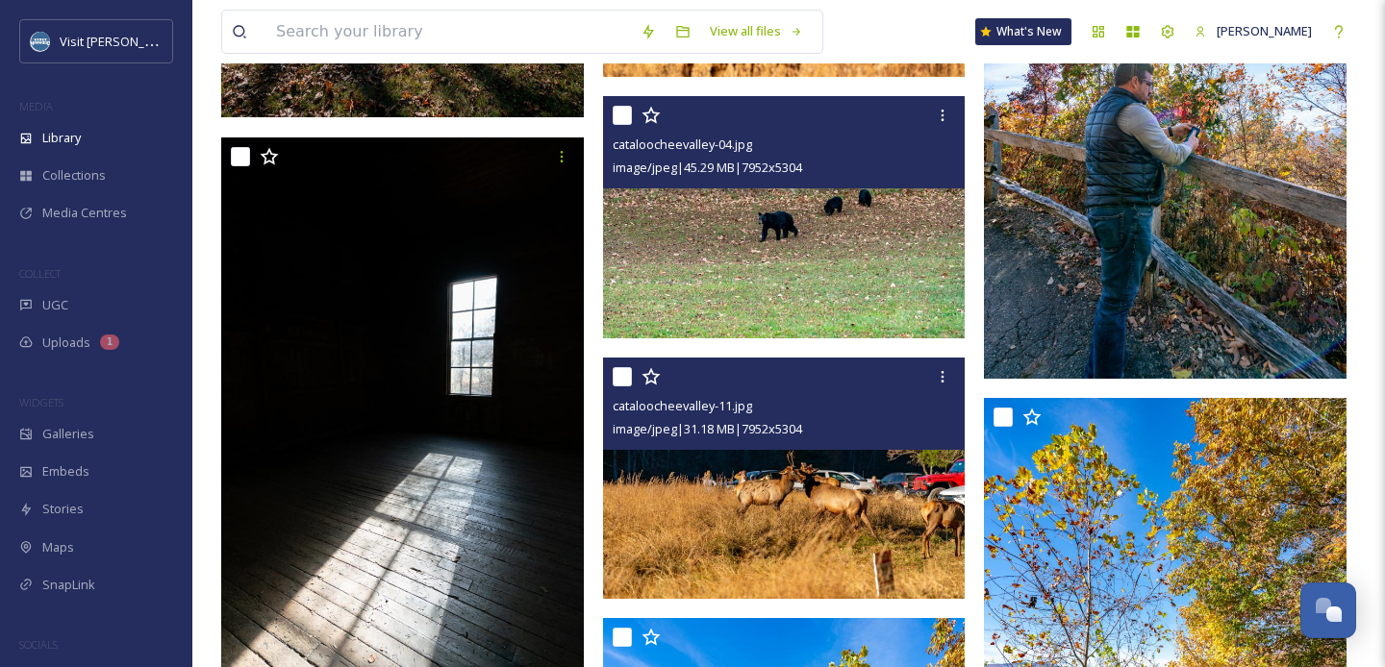
click at [748, 277] on img at bounding box center [784, 217] width 363 height 242
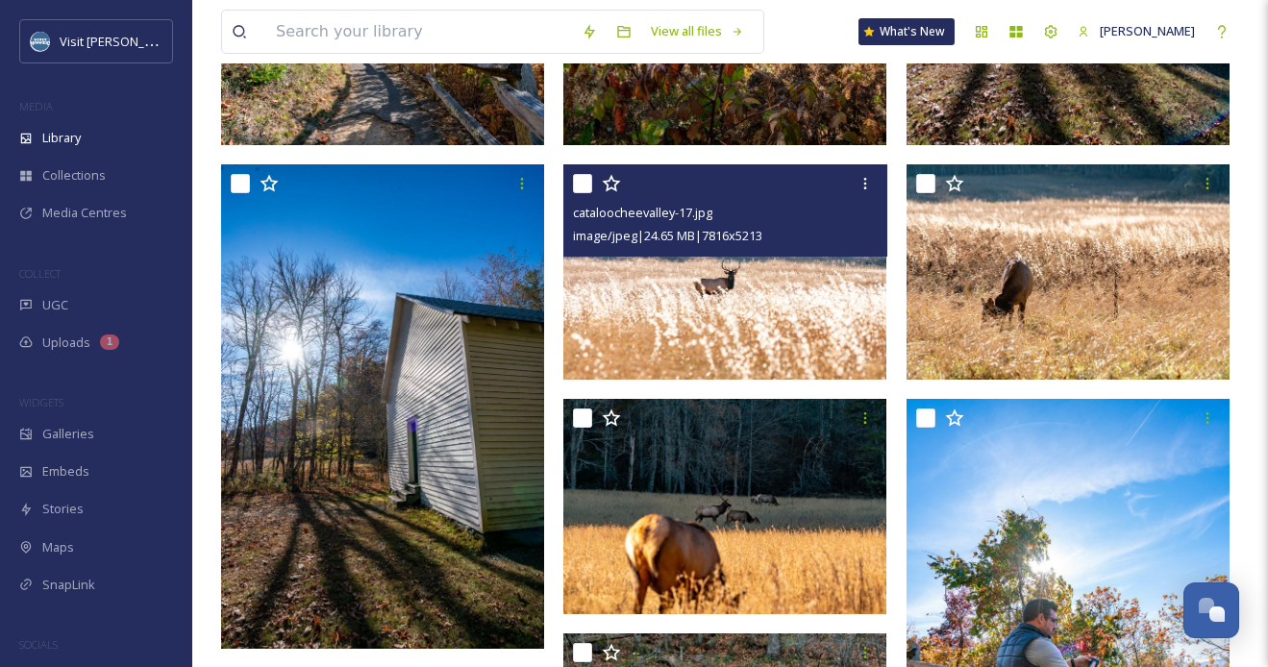
scroll to position [1067, 0]
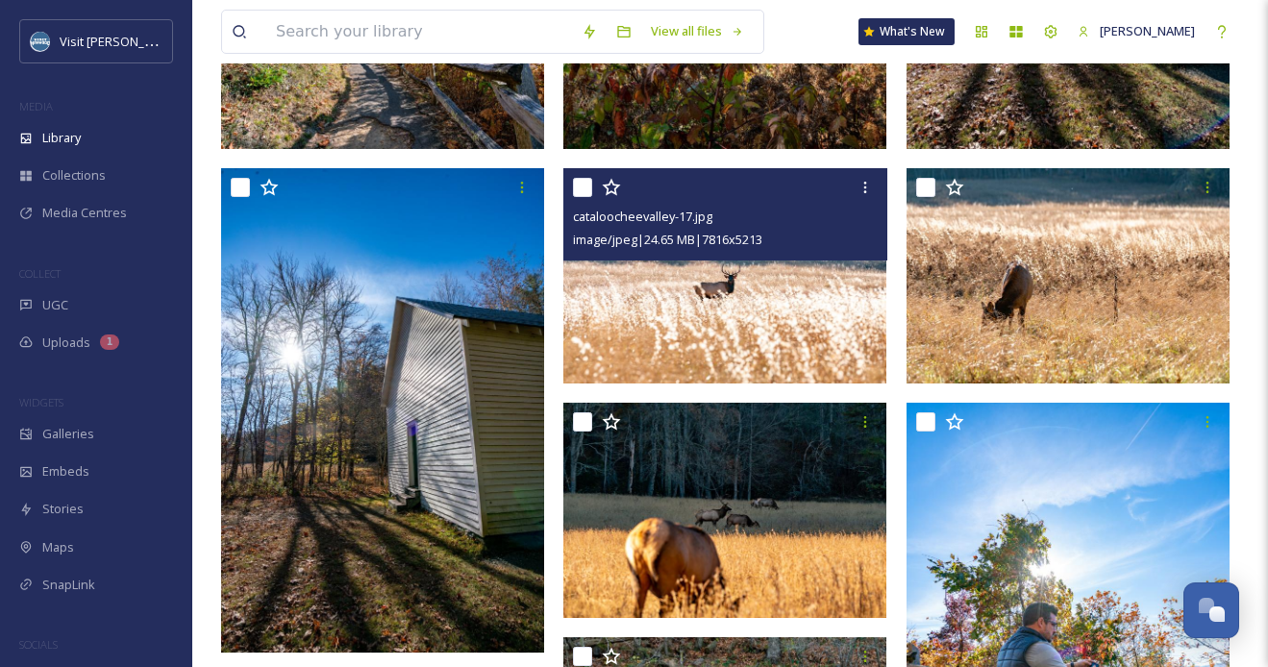
click at [771, 304] on img at bounding box center [725, 275] width 323 height 215
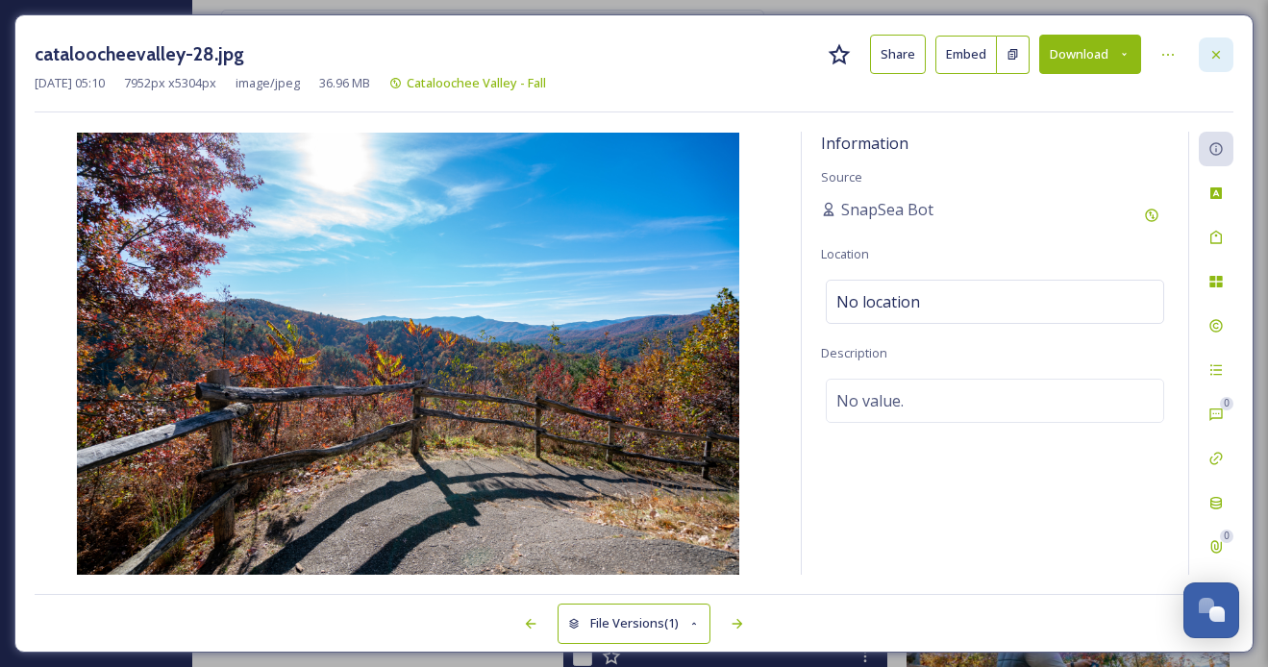
click at [1214, 58] on icon at bounding box center [1216, 54] width 15 height 15
